Goal: Navigation & Orientation: Find specific page/section

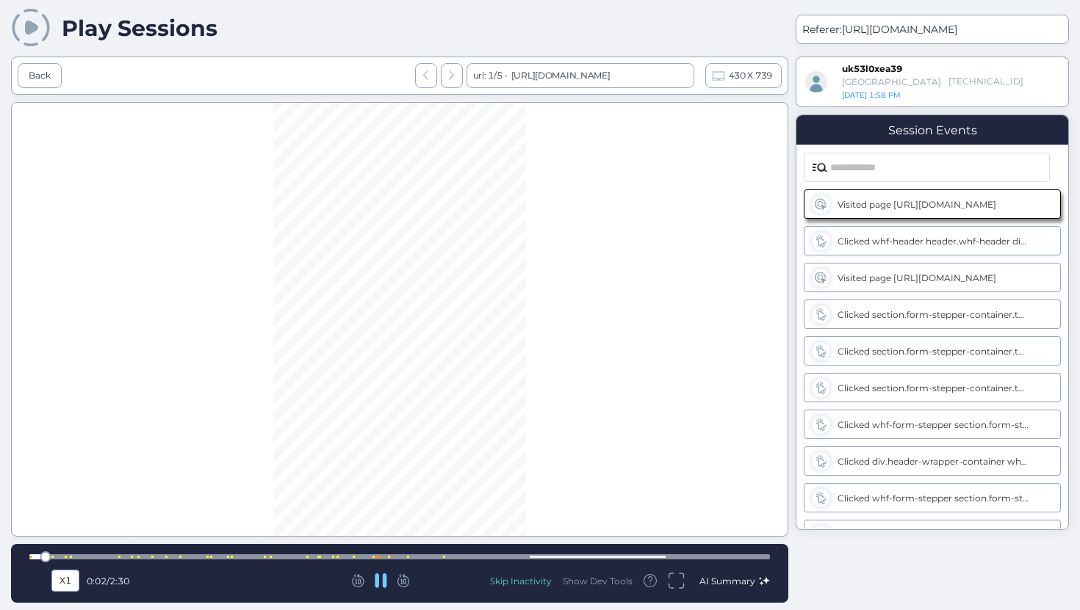
click at [372, 555] on div at bounding box center [399, 557] width 740 height 5
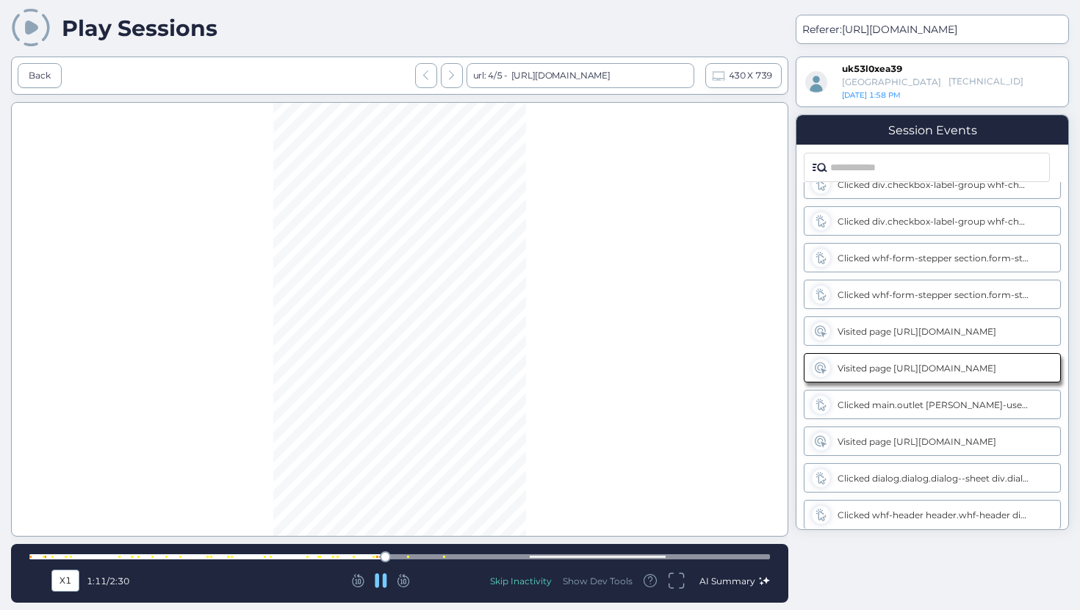
scroll to position [792, 0]
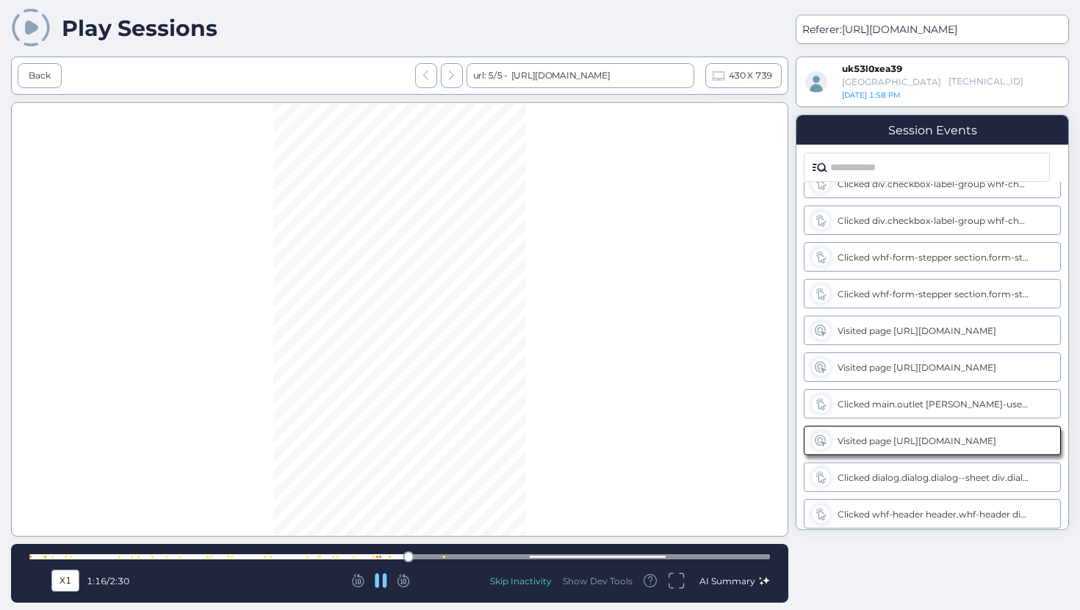
click at [444, 555] on div at bounding box center [399, 557] width 740 height 5
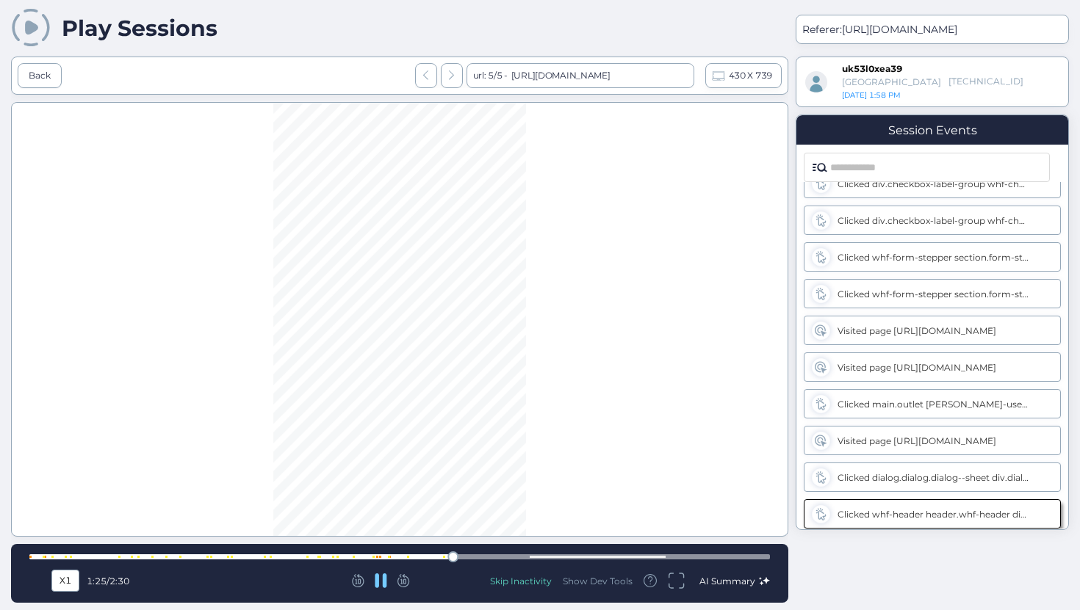
click at [461, 557] on div at bounding box center [399, 557] width 740 height 5
click at [497, 556] on div at bounding box center [399, 557] width 740 height 5
click at [524, 556] on div at bounding box center [399, 557] width 740 height 5
click at [569, 557] on div at bounding box center [399, 557] width 740 height 5
click at [696, 558] on div at bounding box center [399, 557] width 740 height 5
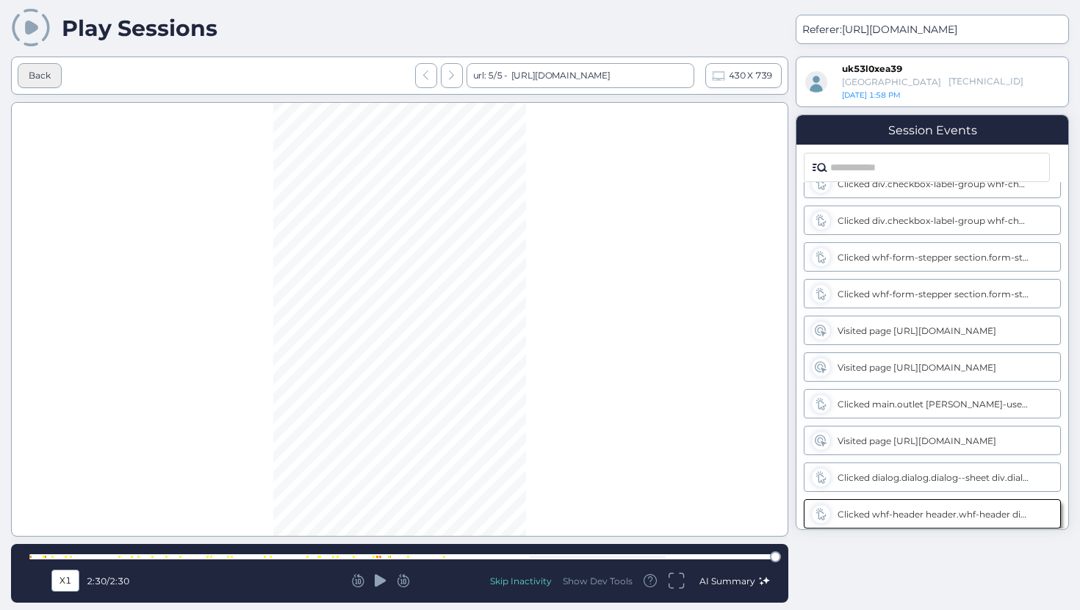
click at [35, 83] on div "Back" at bounding box center [40, 75] width 44 height 25
click at [54, 86] on div "Back" at bounding box center [40, 75] width 44 height 25
click at [30, 76] on div "Back" at bounding box center [40, 76] width 22 height 14
